Goal: Feedback & Contribution: Leave review/rating

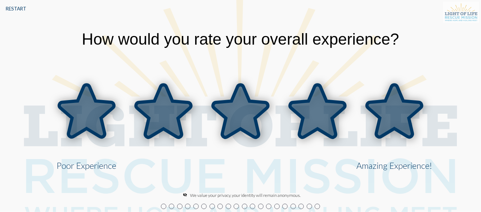
click at [400, 110] on icon at bounding box center [394, 111] width 55 height 53
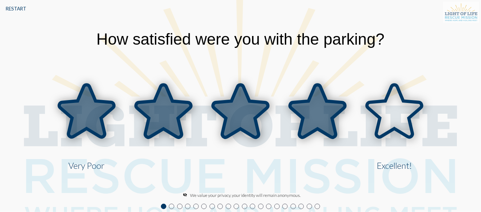
click at [318, 112] on icon at bounding box center [317, 111] width 55 height 53
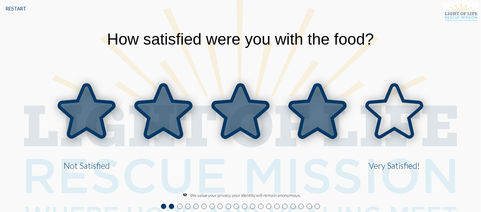
click at [323, 131] on icon at bounding box center [317, 111] width 55 height 53
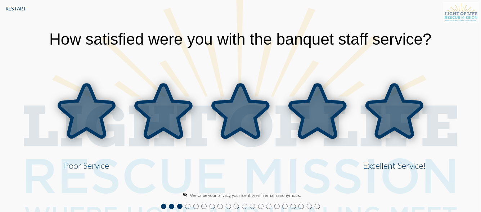
click at [387, 125] on icon at bounding box center [394, 111] width 55 height 53
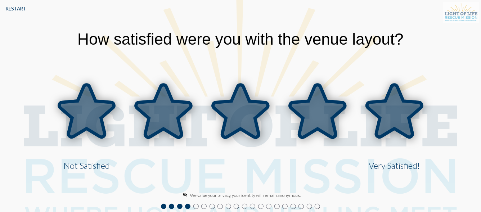
click at [387, 125] on icon at bounding box center [394, 111] width 55 height 53
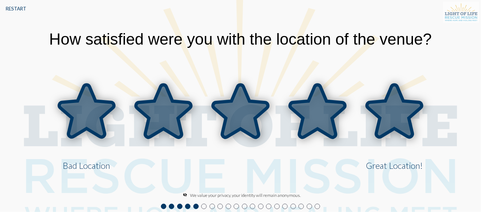
click at [387, 125] on icon at bounding box center [394, 111] width 55 height 53
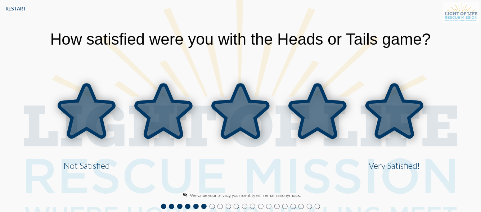
click at [402, 118] on icon at bounding box center [394, 111] width 55 height 53
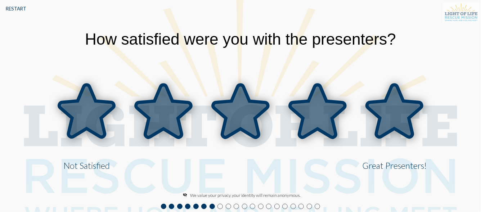
click at [398, 110] on icon at bounding box center [394, 111] width 55 height 53
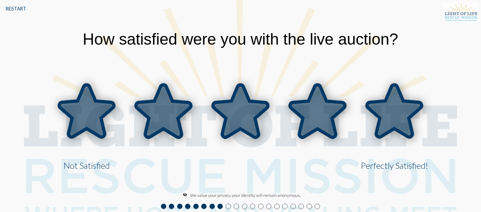
click at [398, 110] on icon at bounding box center [394, 111] width 55 height 53
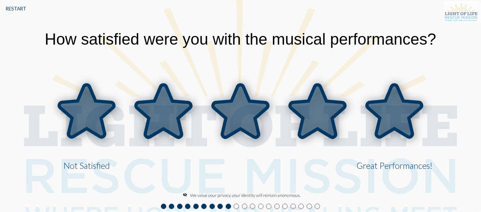
click at [398, 110] on icon at bounding box center [394, 111] width 55 height 53
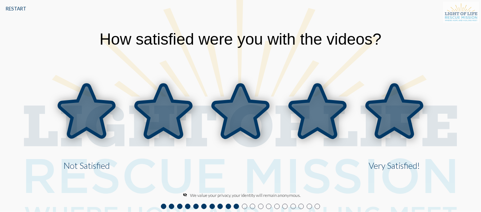
click at [398, 110] on icon at bounding box center [394, 111] width 55 height 53
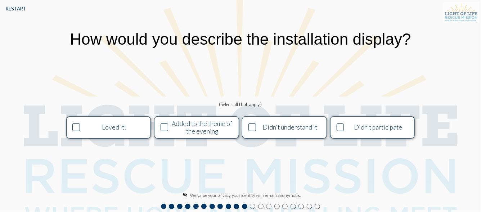
click at [95, 128] on div "Loved it!" at bounding box center [114, 127] width 64 height 8
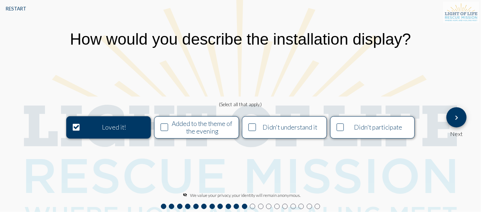
click at [463, 118] on button "keyboard_arrow_right" at bounding box center [456, 117] width 20 height 20
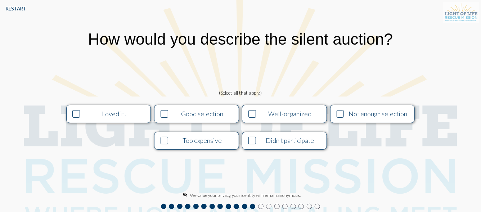
click at [182, 111] on div "Good selection" at bounding box center [202, 114] width 64 height 8
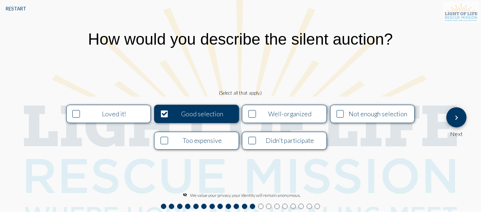
click at [454, 121] on mat-icon "keyboard_arrow_right" at bounding box center [456, 117] width 9 height 9
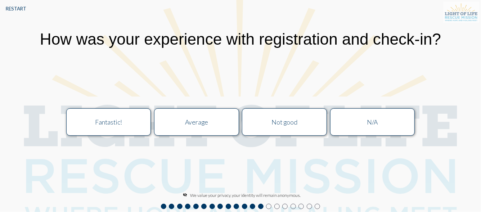
click at [118, 127] on button "Fantastic!" at bounding box center [108, 121] width 85 height 27
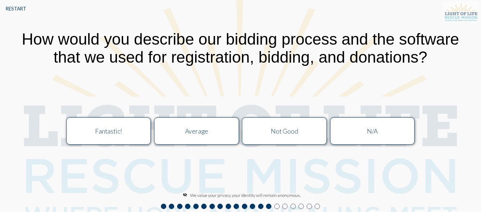
click at [134, 135] on div "Fantastic!" at bounding box center [109, 131] width 76 height 8
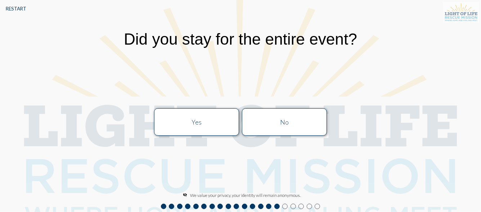
click at [207, 128] on button "Yes" at bounding box center [196, 121] width 85 height 27
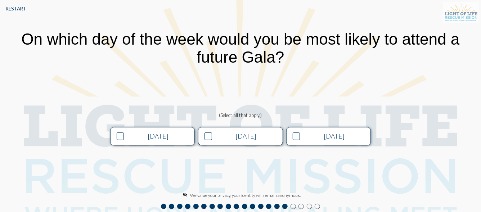
click at [311, 137] on div "[DATE]" at bounding box center [334, 136] width 64 height 8
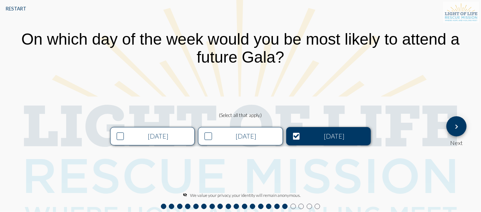
click at [257, 140] on div "[DATE]" at bounding box center [246, 136] width 64 height 8
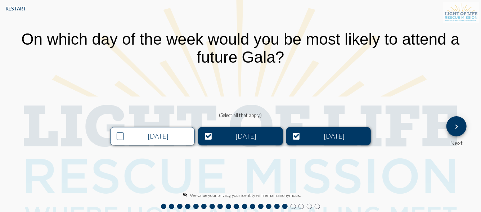
click at [458, 122] on span "keyboard_arrow_right" at bounding box center [456, 126] width 9 height 21
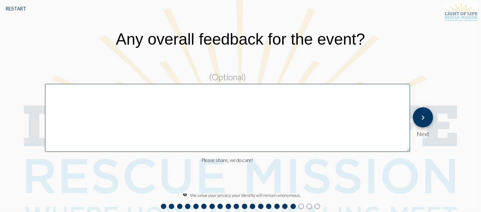
click at [207, 106] on textarea at bounding box center [227, 118] width 365 height 68
type textarea "Thank you!"
click at [422, 119] on mat-icon "keyboard_arrow_right" at bounding box center [422, 117] width 9 height 9
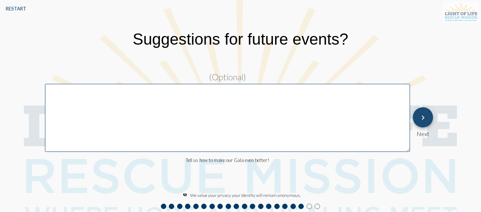
click at [422, 119] on mat-icon "keyboard_arrow_right" at bounding box center [422, 117] width 9 height 9
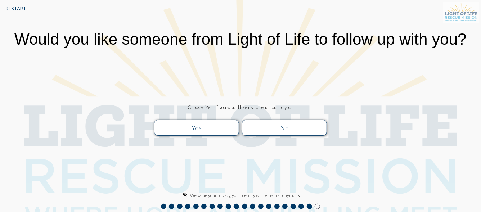
click at [286, 125] on div "No" at bounding box center [284, 128] width 76 height 8
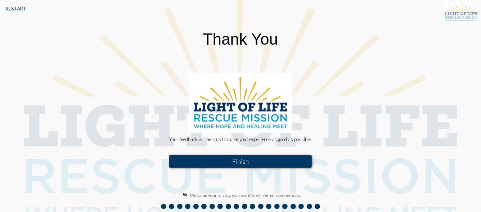
click at [253, 156] on button "Finish" at bounding box center [240, 161] width 142 height 13
